Goal: Task Accomplishment & Management: Manage account settings

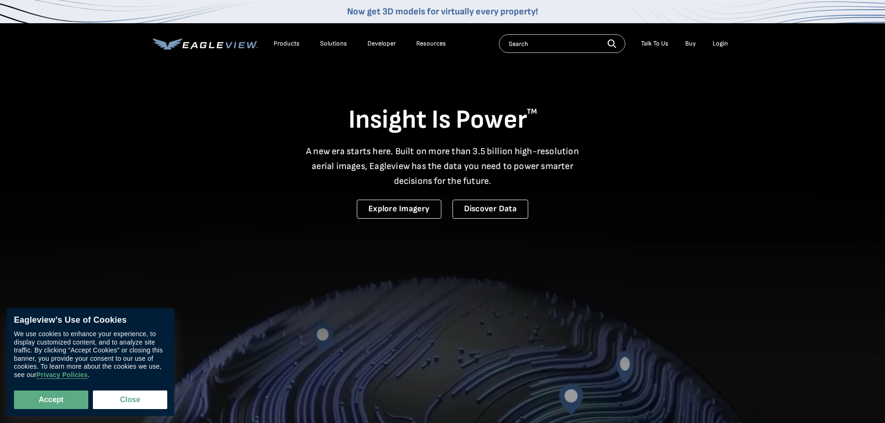
click at [722, 44] on div "Login" at bounding box center [719, 43] width 15 height 8
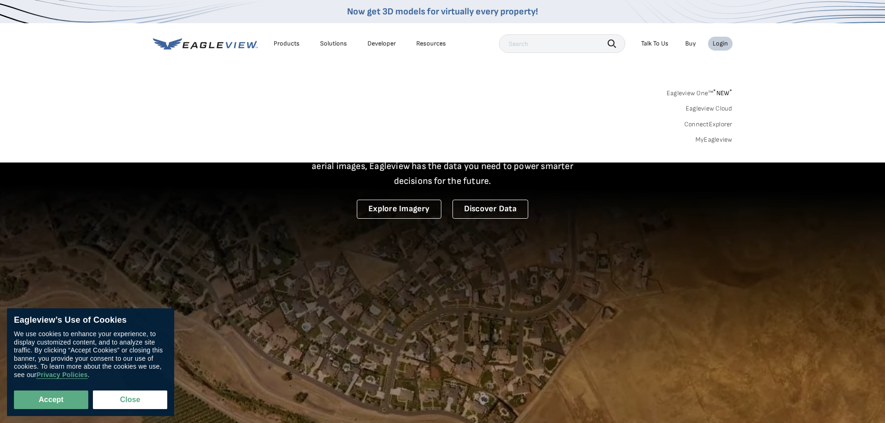
click at [716, 142] on link "MyEagleview" at bounding box center [713, 140] width 37 height 8
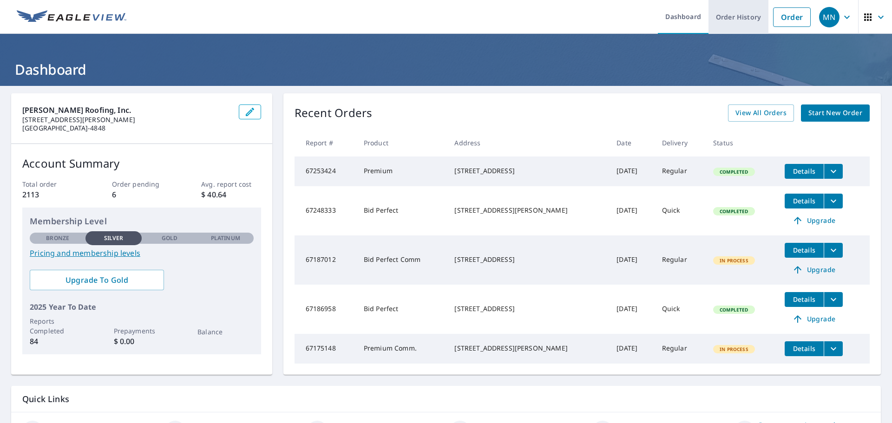
click at [731, 19] on link "Order History" at bounding box center [738, 17] width 60 height 34
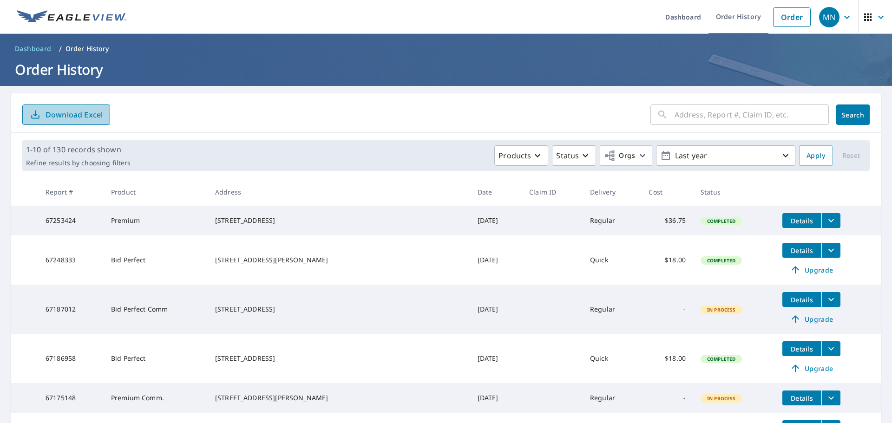
click at [92, 112] on p "Download Excel" at bounding box center [74, 115] width 57 height 10
